Goal: Check status: Check status

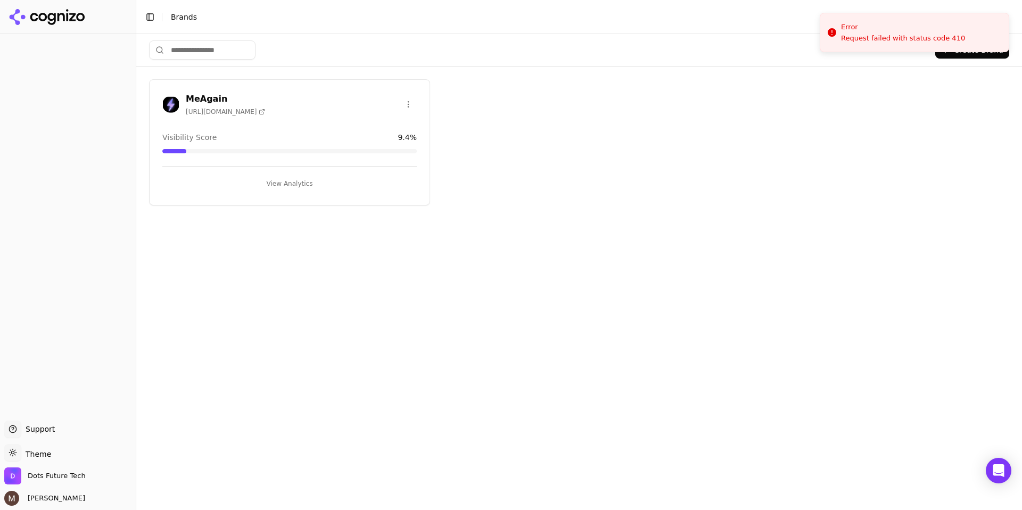
click at [213, 100] on h3 "MeAgain" at bounding box center [225, 99] width 79 height 13
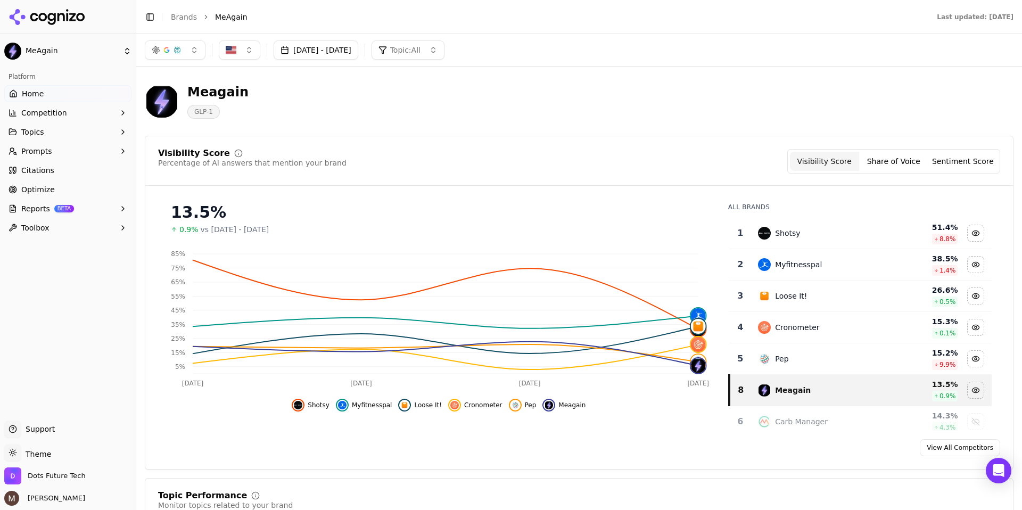
click at [340, 45] on button "[DATE] - [DATE]" at bounding box center [316, 49] width 85 height 19
click at [285, 169] on button "5" at bounding box center [289, 168] width 17 height 17
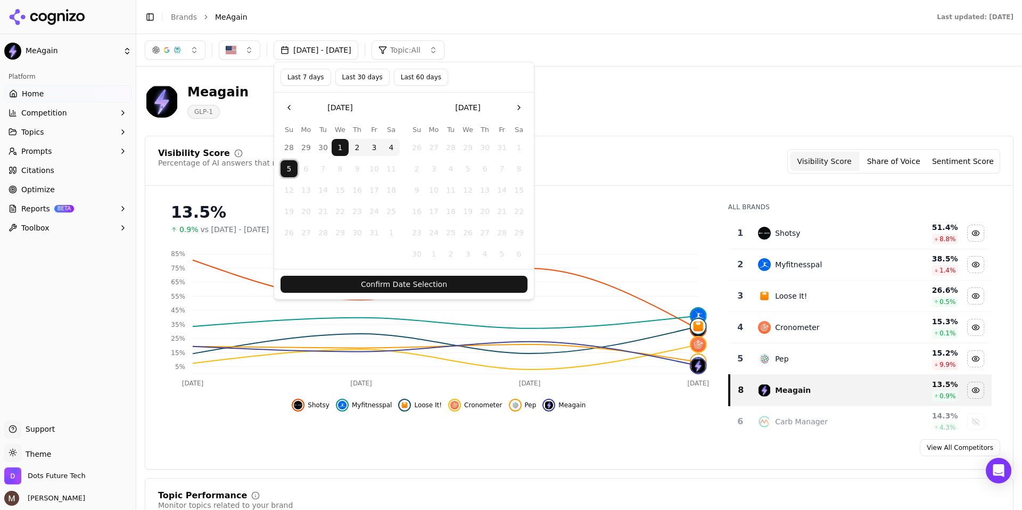
click at [375, 144] on button "3" at bounding box center [374, 147] width 17 height 17
click at [281, 170] on button "5" at bounding box center [289, 168] width 17 height 17
click at [282, 170] on button "5" at bounding box center [289, 168] width 17 height 17
click at [373, 145] on button "3" at bounding box center [374, 147] width 17 height 17
click at [418, 285] on button "Confirm Date Selection" at bounding box center [404, 284] width 247 height 17
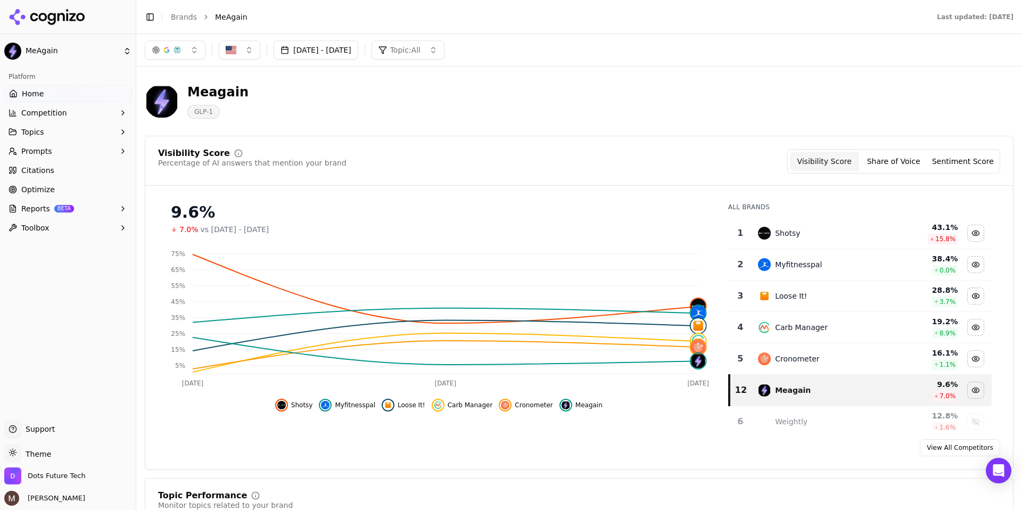
click at [909, 156] on button "Share of Voice" at bounding box center [893, 161] width 69 height 19
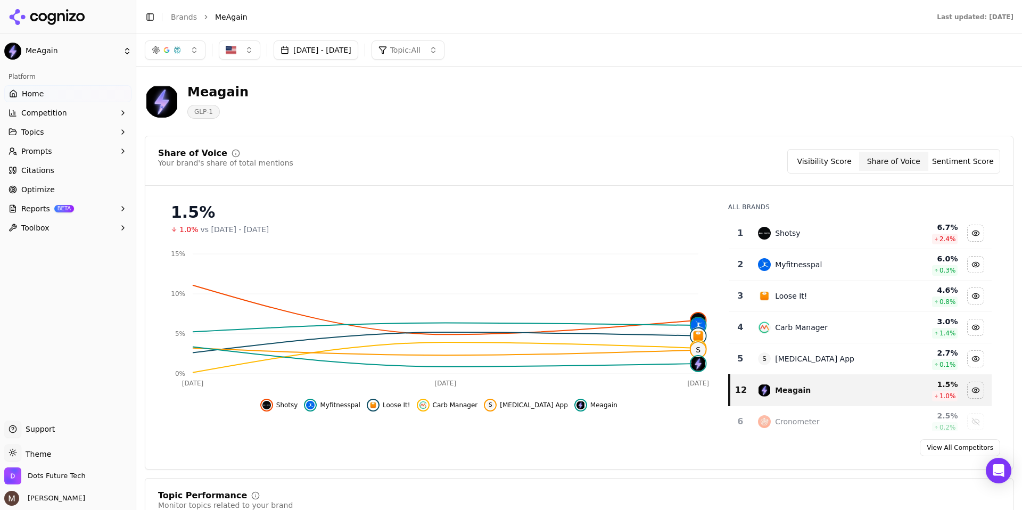
click at [966, 158] on button "Sentiment Score" at bounding box center [962, 161] width 69 height 19
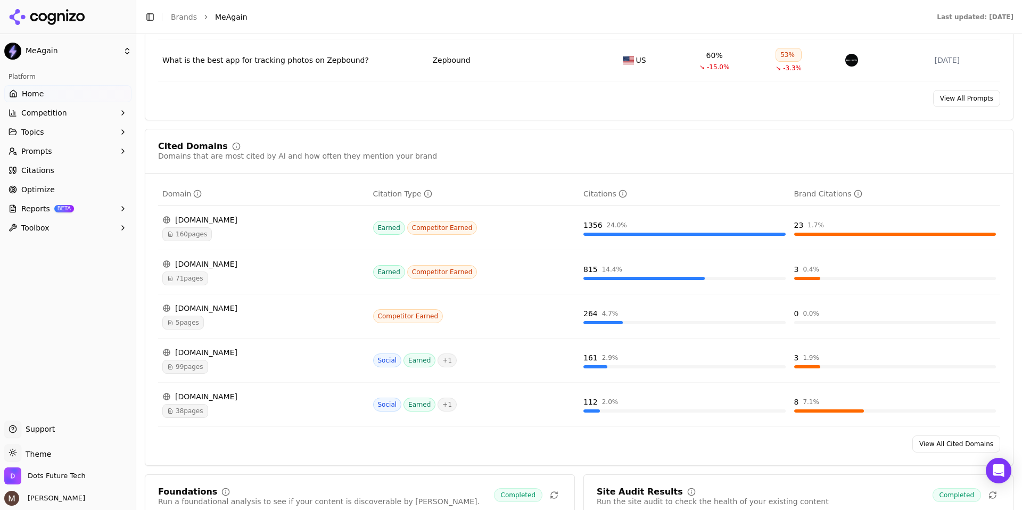
scroll to position [1030, 0]
